Goal: Information Seeking & Learning: Obtain resource

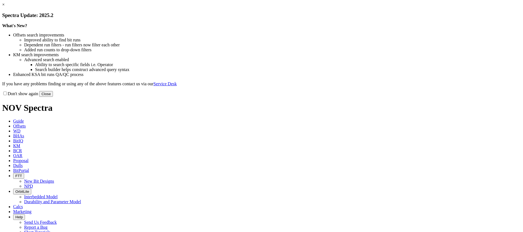
click at [5, 7] on link "×" at bounding box center [3, 4] width 2 height 5
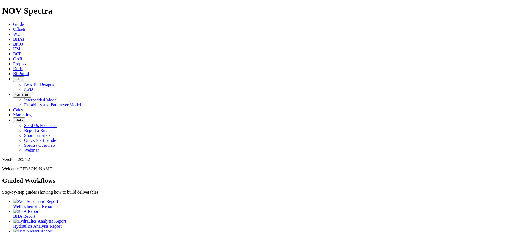
click at [26, 27] on span "Offsets" at bounding box center [19, 29] width 13 height 5
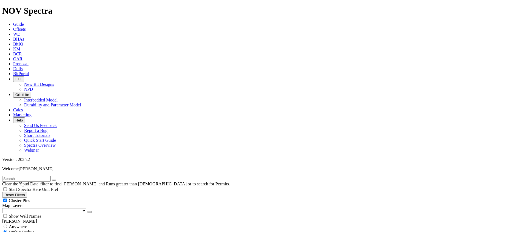
click at [22, 192] on button "Reset Filters" at bounding box center [14, 195] width 25 height 6
click at [51, 176] on input "text" at bounding box center [26, 179] width 49 height 6
type input "[GEOGRAPHIC_DATA]"
click at [62, 179] on button "submit" at bounding box center [59, 180] width 4 height 2
drag, startPoint x: 15, startPoint y: 87, endPoint x: 22, endPoint y: 90, distance: 8.0
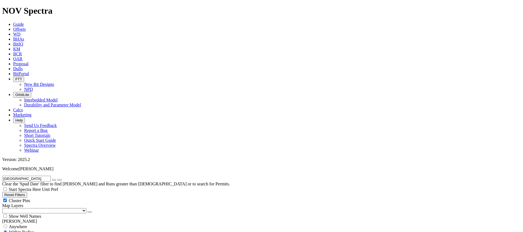
click at [15, 224] on span "Anywhere" at bounding box center [18, 226] width 18 height 5
radio input "true"
radio input "false"
click at [50, 176] on input "[GEOGRAPHIC_DATA]" at bounding box center [26, 179] width 49 height 6
click at [56, 179] on button "button" at bounding box center [54, 180] width 4 height 2
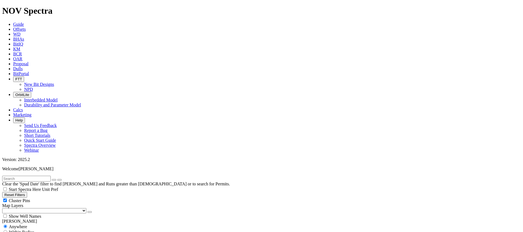
radio input "false"
radio input "true"
click at [48, 176] on input "text" at bounding box center [26, 179] width 49 height 6
type input "BZ"
click at [59, 180] on icon "submit" at bounding box center [59, 180] width 0 height 0
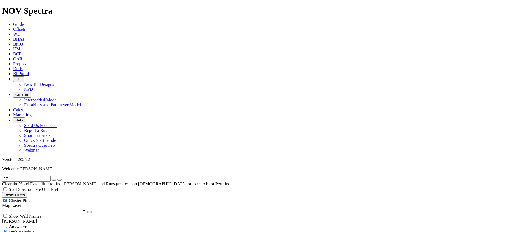
click at [18, 224] on span "Anywhere" at bounding box center [18, 226] width 18 height 5
radio input "true"
radio input "false"
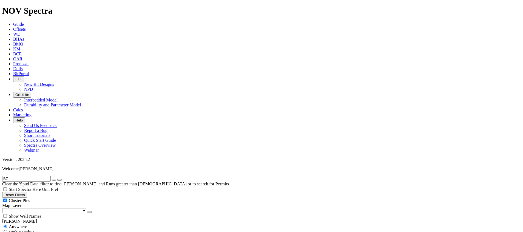
select select "17"
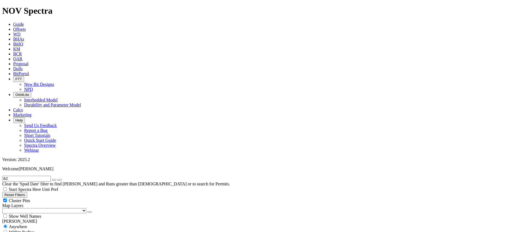
checkbox input "false"
select select "? number:17 ?"
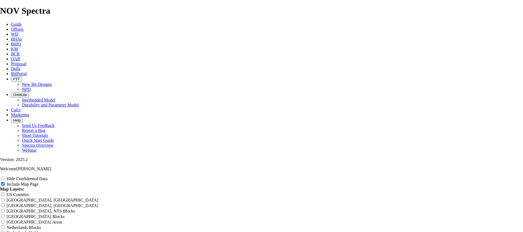
scroll to position [370, 0]
click at [24, 27] on span "Offsets" at bounding box center [17, 29] width 13 height 5
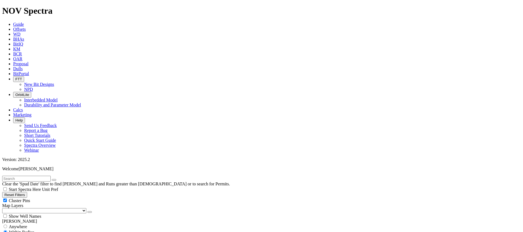
click at [30, 176] on input "text" at bounding box center [26, 179] width 49 height 6
click at [38, 176] on input "text" at bounding box center [26, 179] width 49 height 6
type input "SN"
click at [12, 224] on filter-controls-geo "Anywhere Within Radius Custom Radius Zoom Radius Miles Kilometers" at bounding box center [261, 235] width 519 height 22
click at [11, 224] on div "Anywhere" at bounding box center [261, 226] width 519 height 5
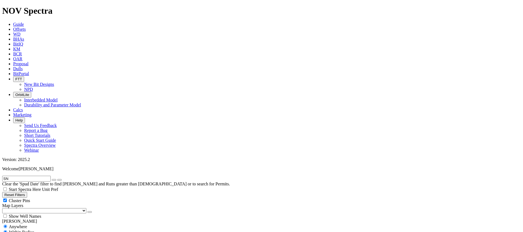
radio input "true"
radio input "false"
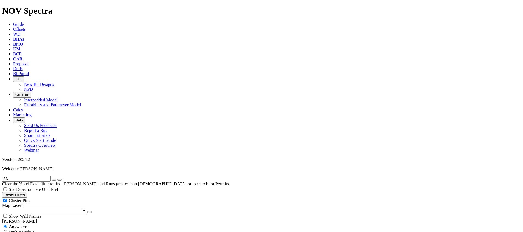
click at [27, 176] on input "SN" at bounding box center [26, 179] width 49 height 6
type input "S"
type input "N"
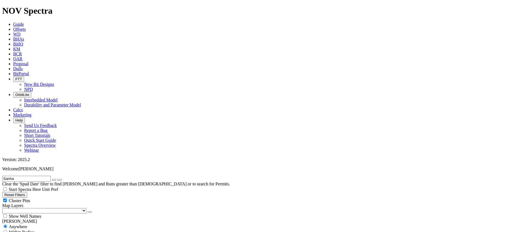
type input "Sanha"
click at [62, 179] on button "submit" at bounding box center [59, 180] width 4 height 2
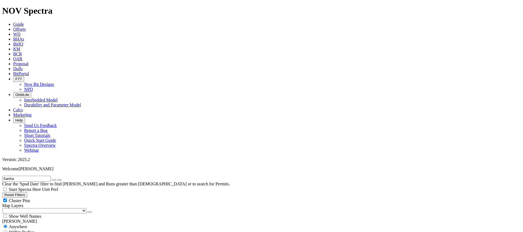
scroll to position [206, 0]
select select "17"
checkbox input "false"
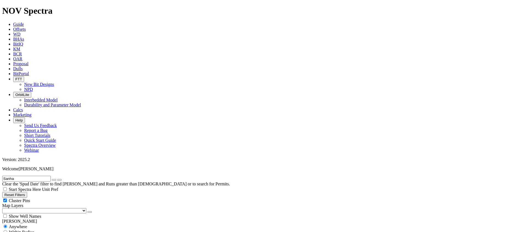
select select "? number:17 ?"
click at [54, 180] on icon "button" at bounding box center [54, 180] width 0 height 0
radio input "false"
radio input "true"
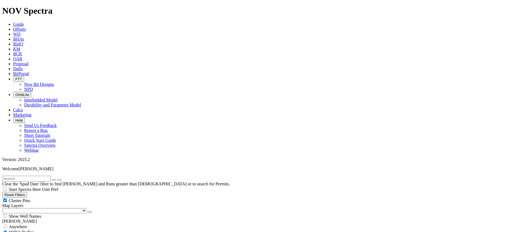
scroll to position [173, 0]
click at [47, 176] on input "text" at bounding box center [26, 179] width 49 height 6
type input "MAF"
click at [18, 224] on span "Anywhere" at bounding box center [18, 226] width 18 height 5
radio input "true"
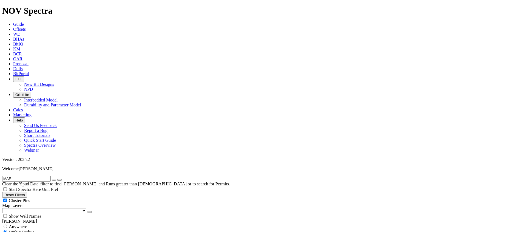
radio input "false"
